Goal: Information Seeking & Learning: Learn about a topic

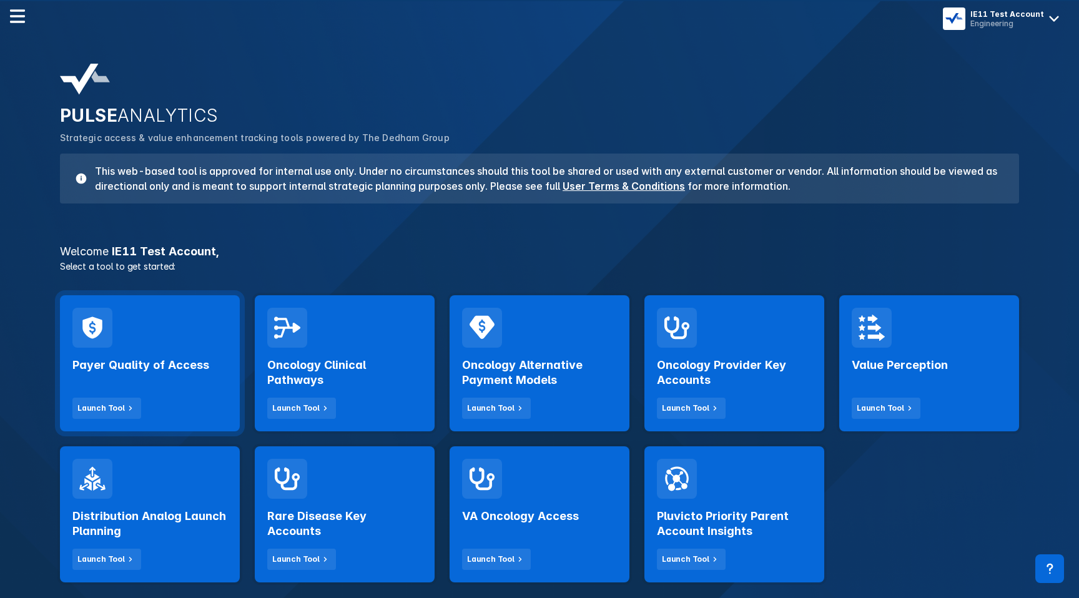
click at [186, 374] on div "Payer Quality of Access Launch Tool" at bounding box center [149, 383] width 155 height 71
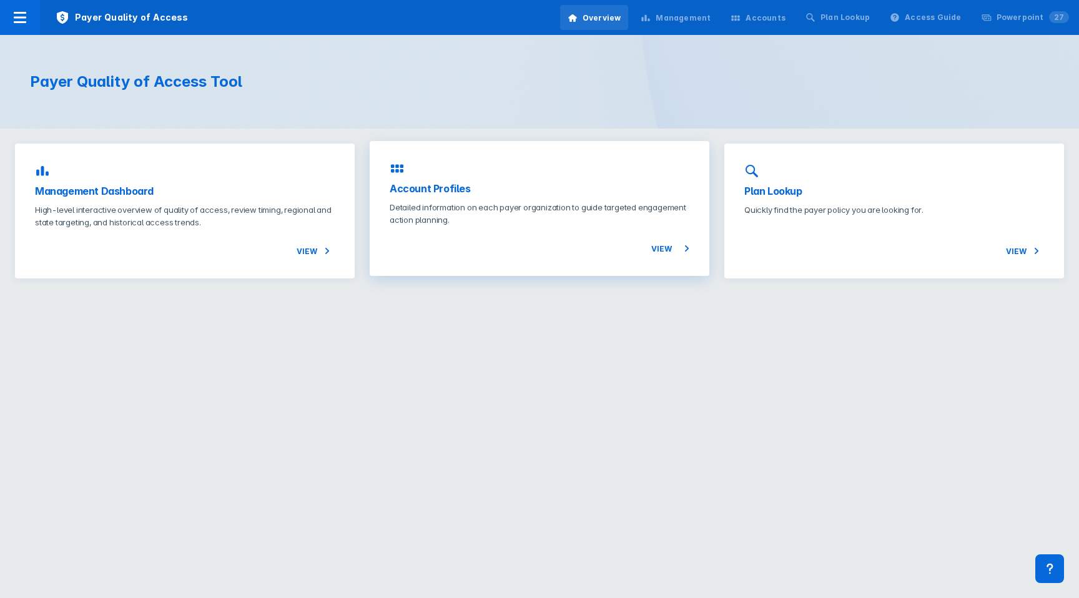
click at [490, 212] on p "Detailed information on each payer organization to guide targeted engagement ac…" at bounding box center [540, 213] width 300 height 25
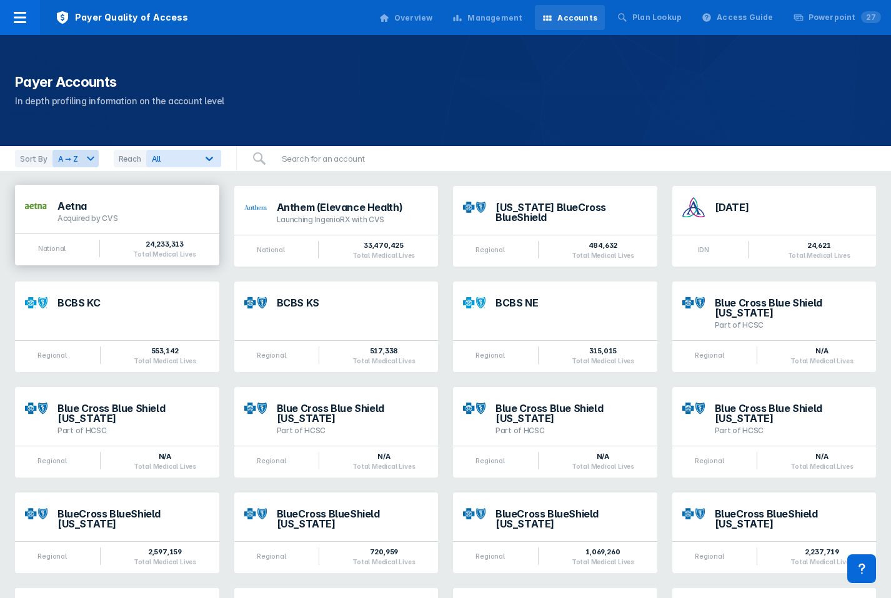
click at [161, 209] on div "Aetna" at bounding box center [133, 206] width 152 height 10
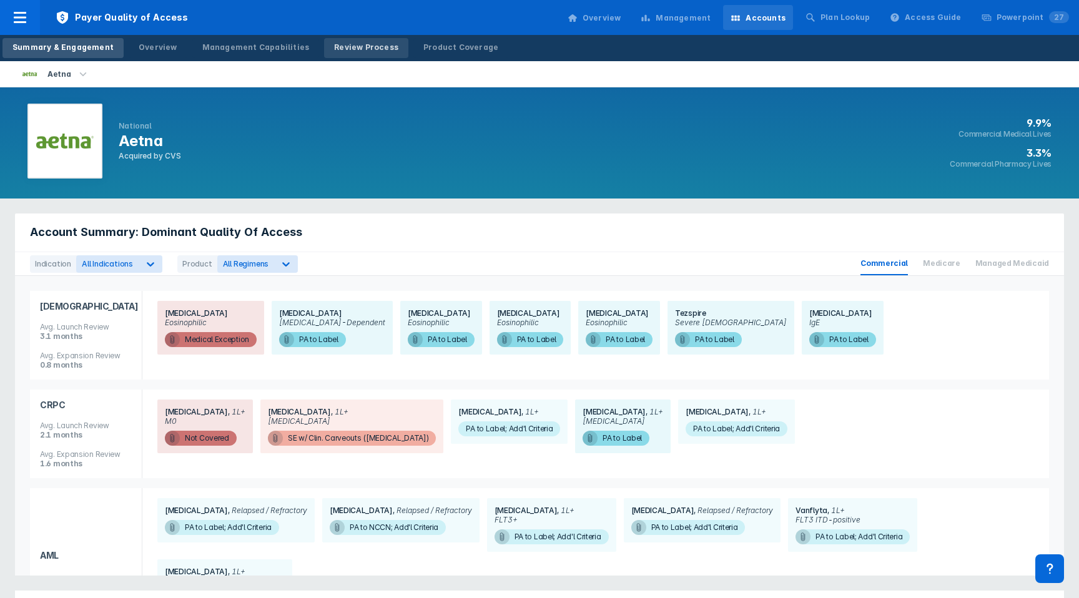
click at [349, 49] on div "Review Process" at bounding box center [366, 47] width 64 height 11
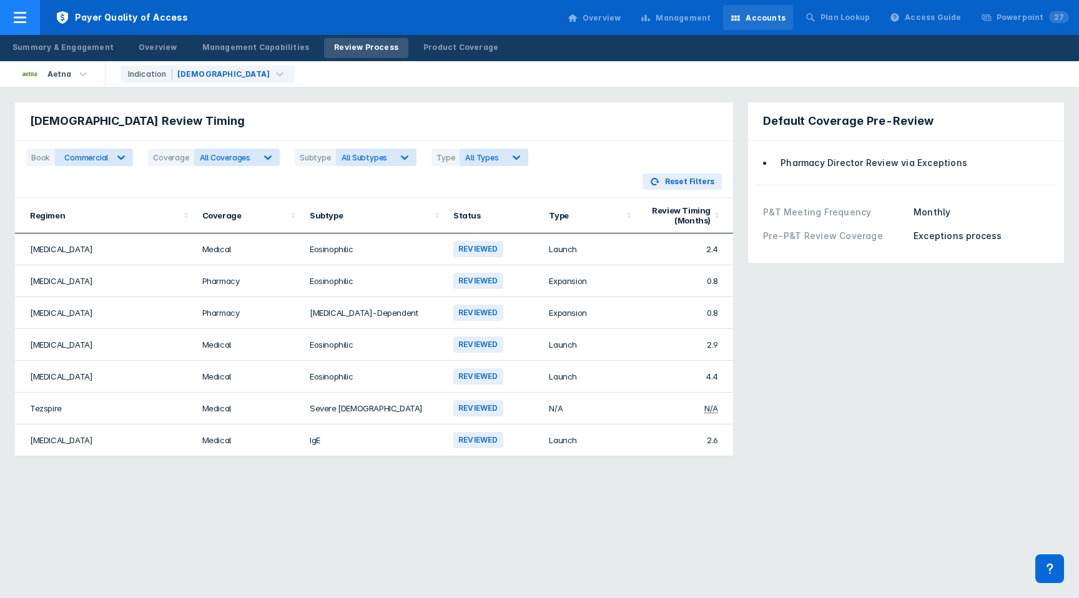
click at [24, 24] on icon at bounding box center [19, 17] width 15 height 15
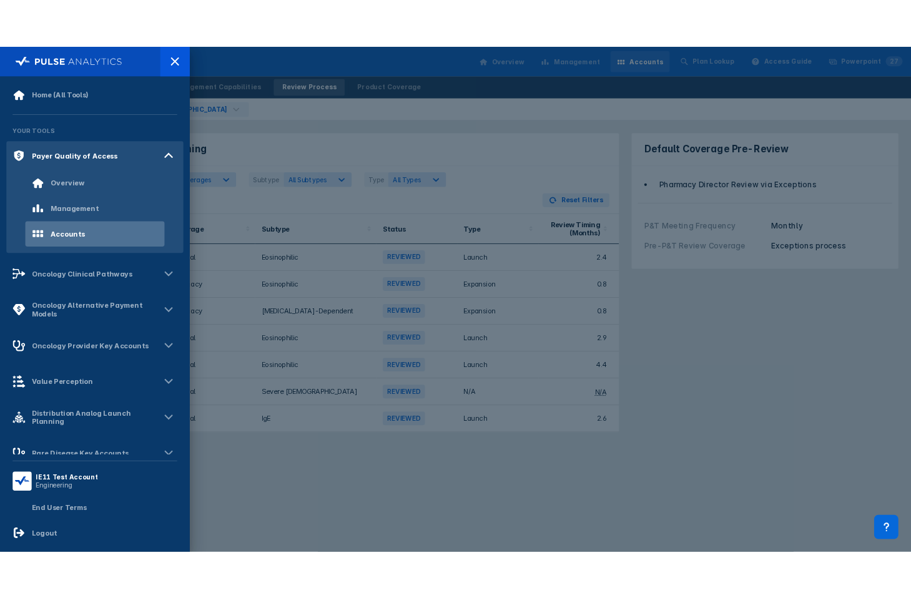
scroll to position [116, 0]
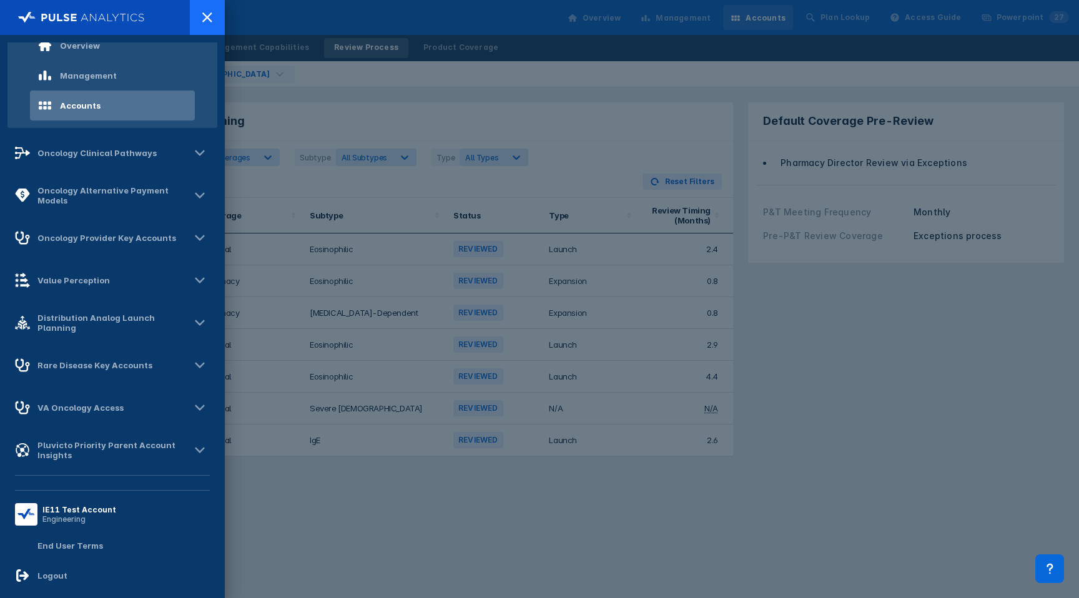
click at [208, 19] on icon at bounding box center [206, 16] width 9 height 9
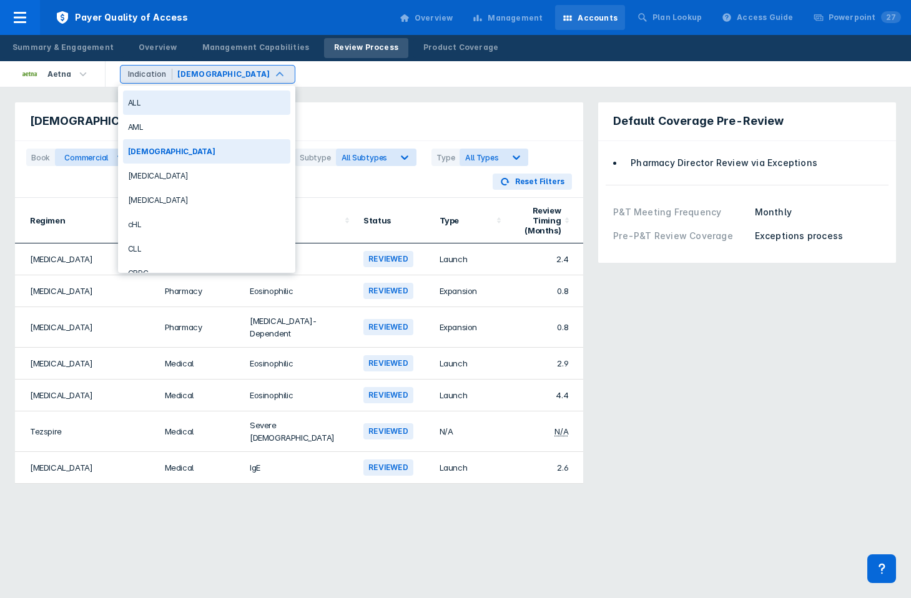
click at [191, 77] on div "Asthma" at bounding box center [223, 74] width 93 height 11
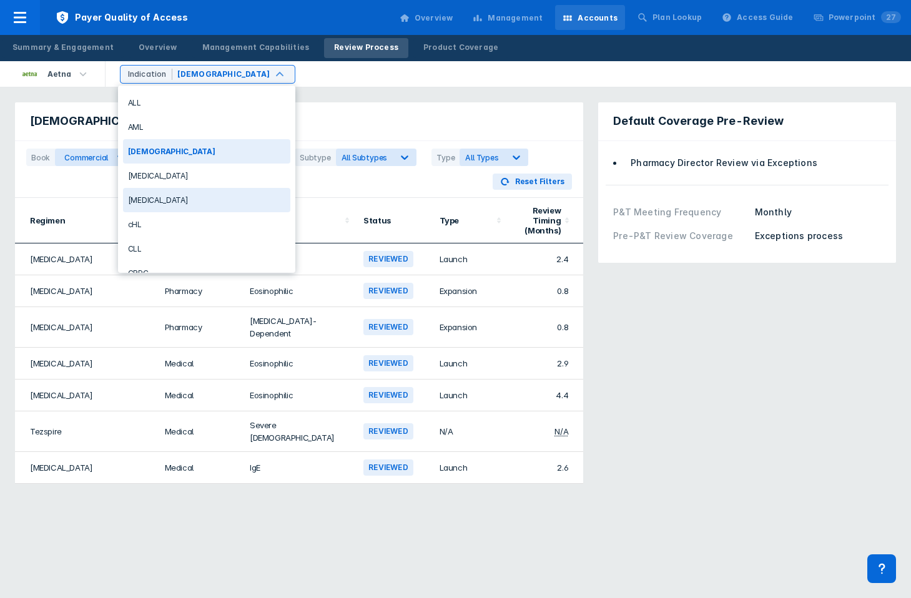
click at [149, 206] on div "Breast Cancer" at bounding box center [206, 200] width 167 height 24
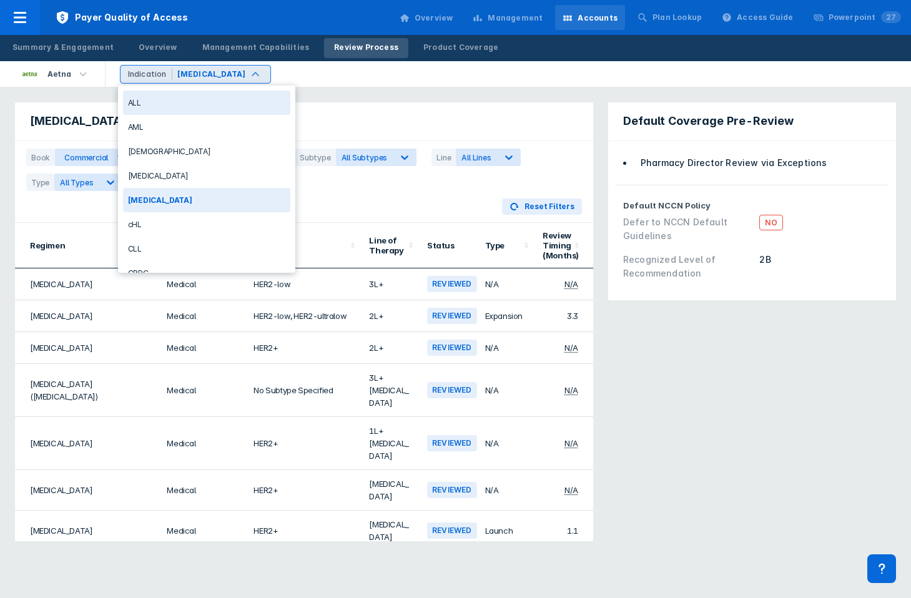
click at [196, 77] on div "Breast Cancer" at bounding box center [211, 74] width 69 height 11
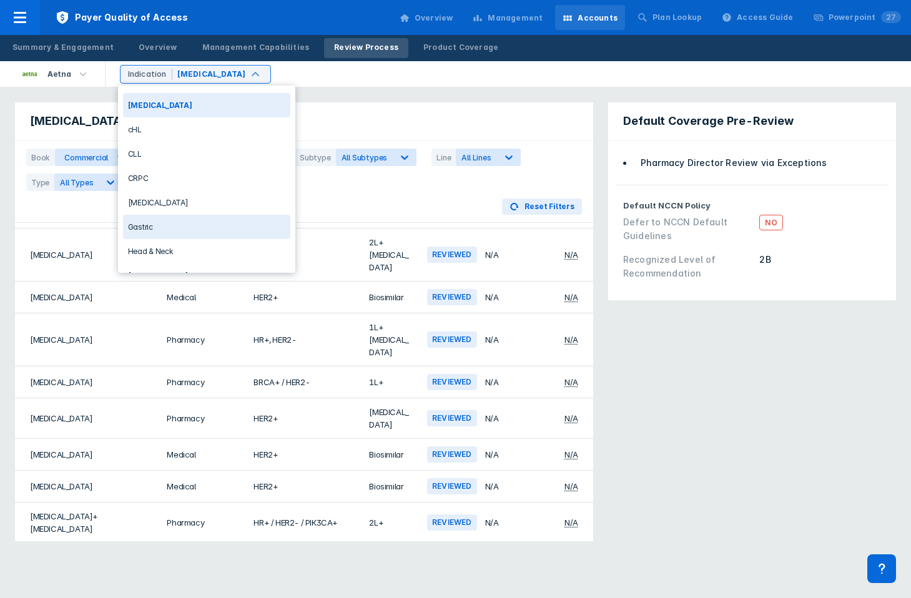
scroll to position [96, 0]
click at [200, 197] on div "DLBCL" at bounding box center [206, 202] width 167 height 24
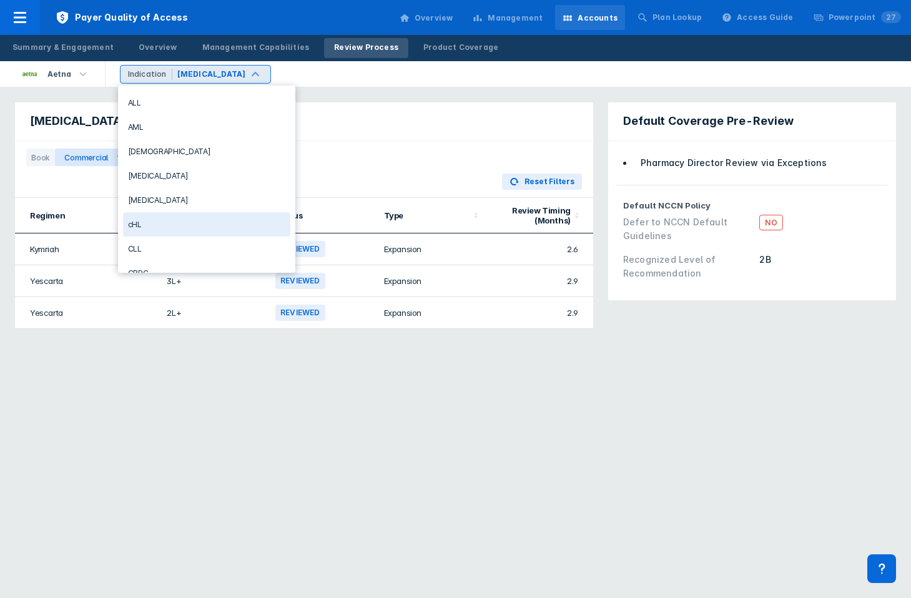
scroll to position [231, 0]
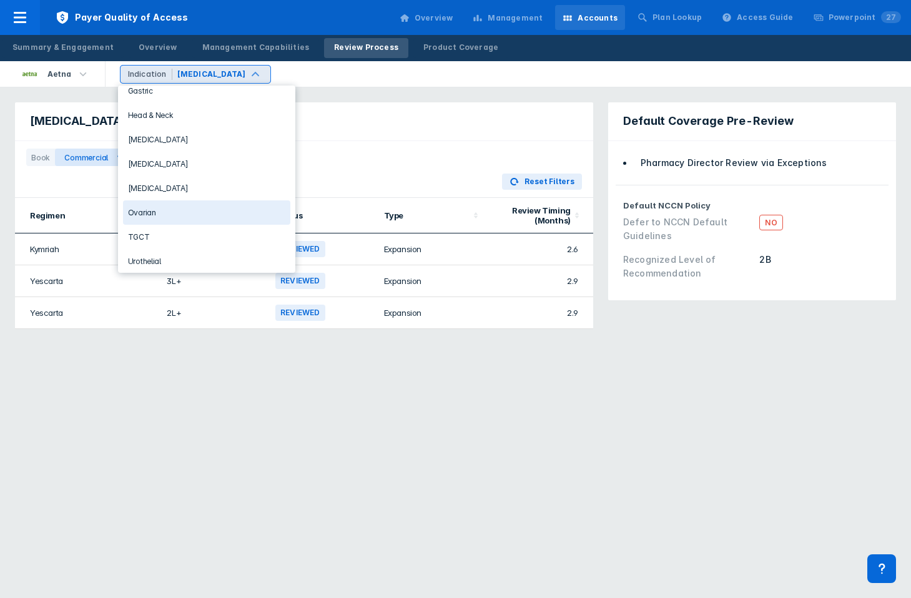
click at [163, 201] on div "Ovarian" at bounding box center [206, 213] width 167 height 24
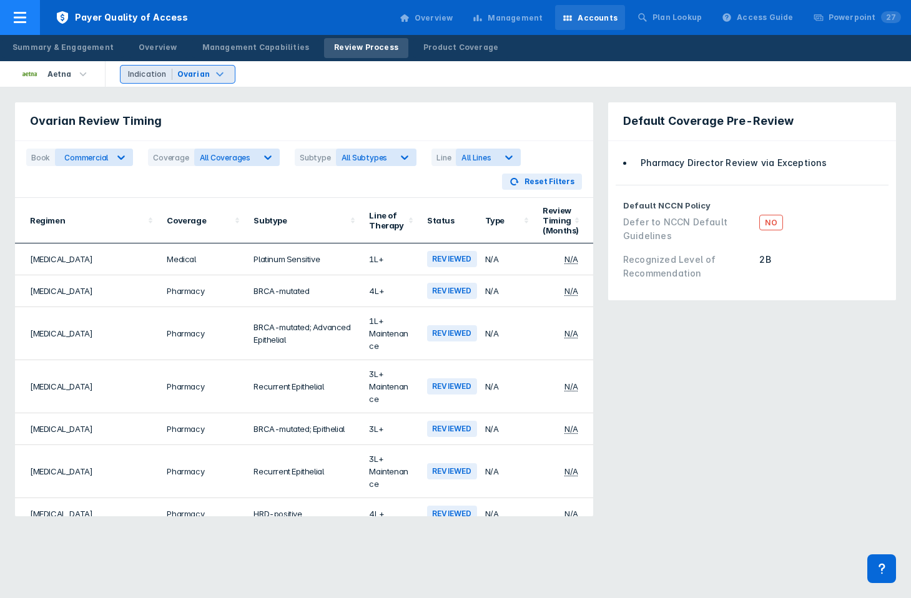
click at [24, 13] on icon at bounding box center [20, 17] width 12 height 11
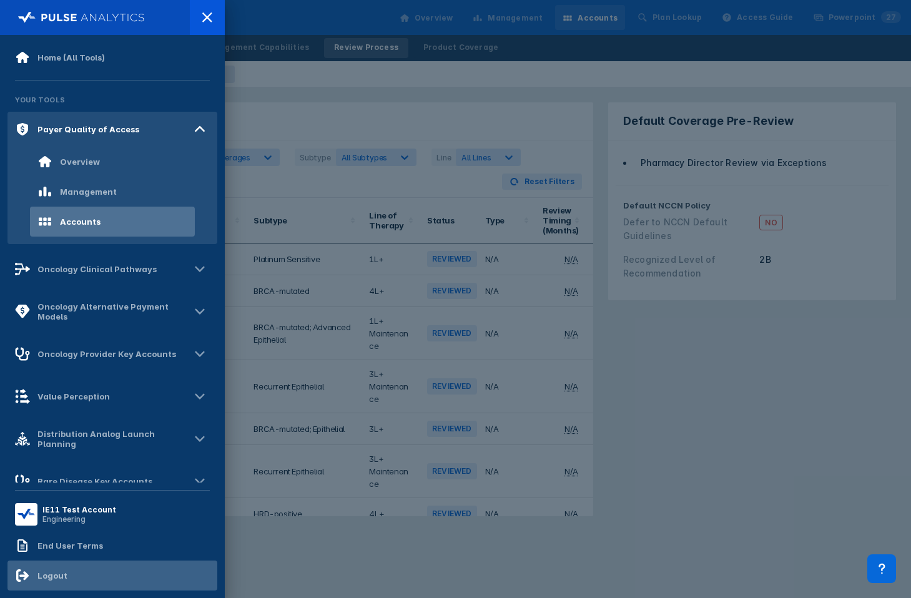
click at [69, 582] on div "Logout" at bounding box center [112, 576] width 210 height 30
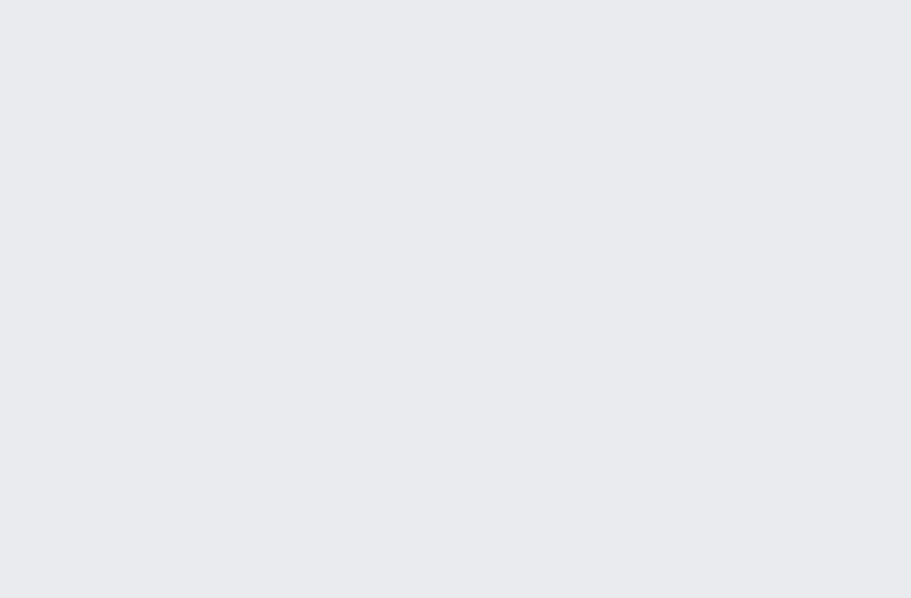
click at [392, 0] on html "Printing this webpage has been disabled. This tool is intended for internal pla…" at bounding box center [455, 0] width 911 height 0
